Goal: Navigation & Orientation: Find specific page/section

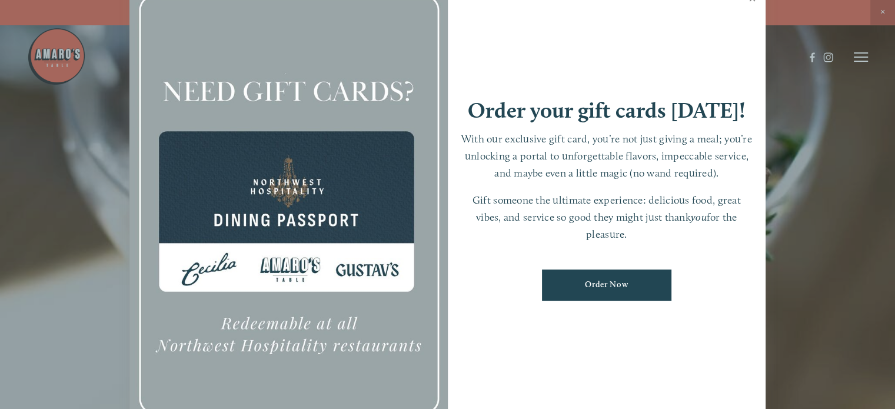
click at [754, 1] on link "Close" at bounding box center [752, 0] width 23 height 33
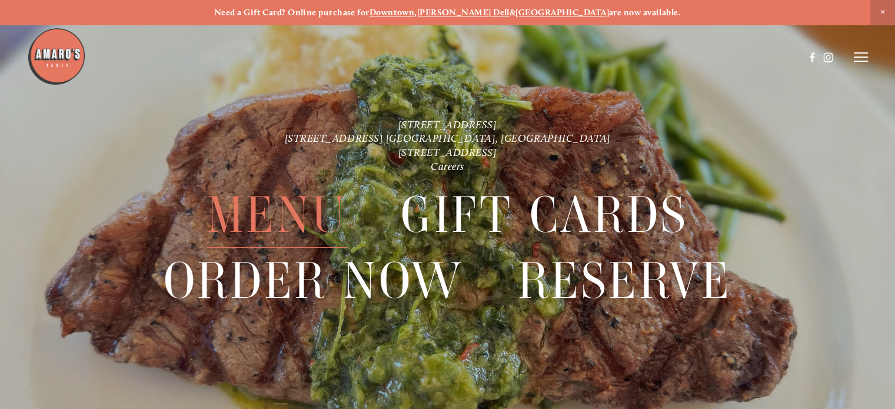
click at [267, 209] on span "Menu" at bounding box center [277, 215] width 140 height 65
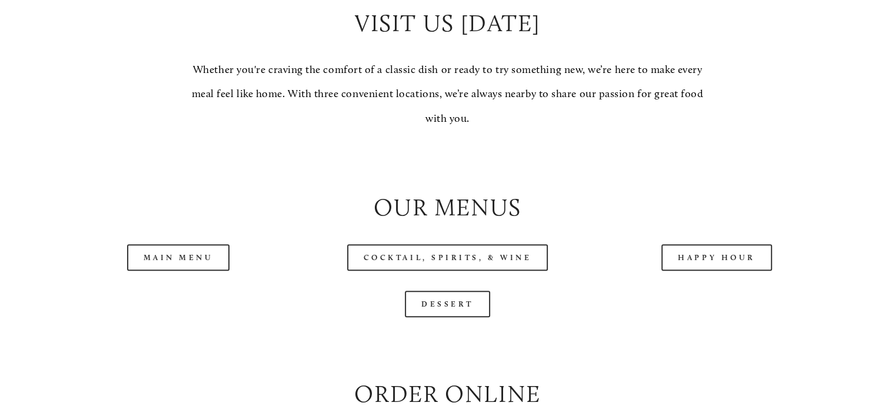
scroll to position [1060, 0]
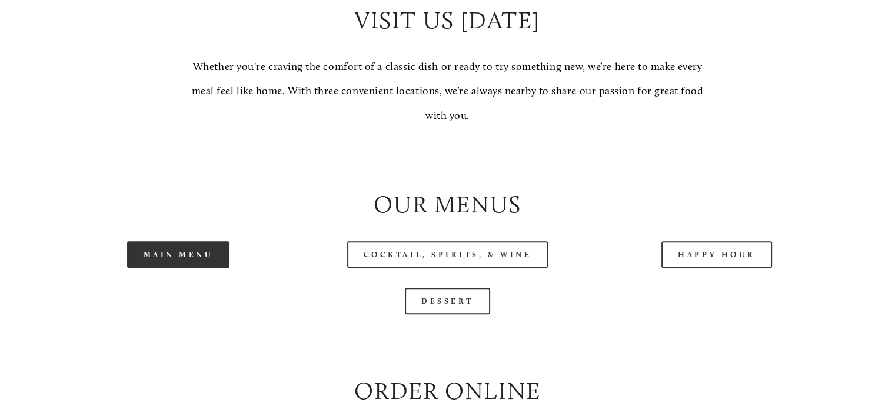
click at [204, 268] on link "Main Menu" at bounding box center [178, 254] width 103 height 26
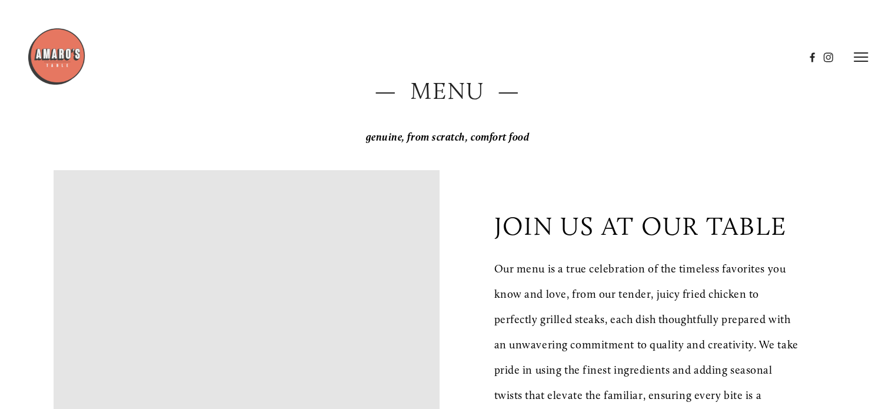
scroll to position [0, 0]
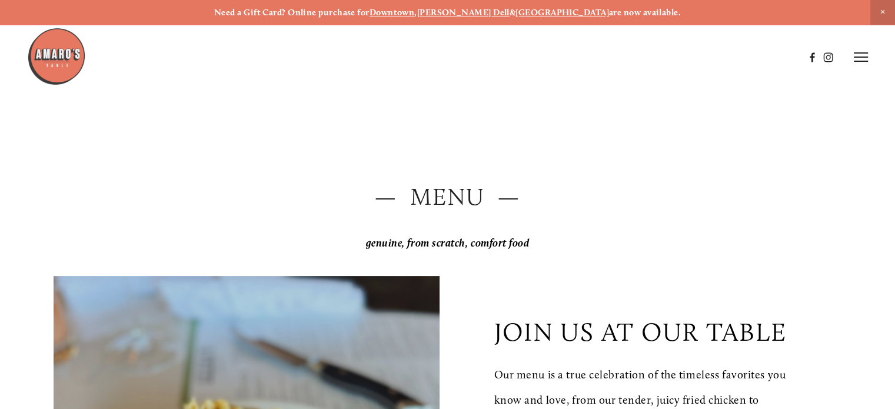
click at [857, 55] on icon at bounding box center [861, 57] width 14 height 11
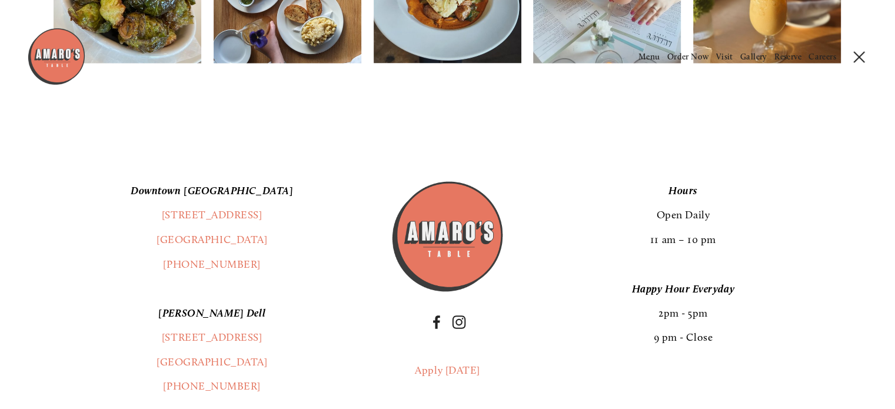
scroll to position [1839, 0]
